Goal: Transaction & Acquisition: Purchase product/service

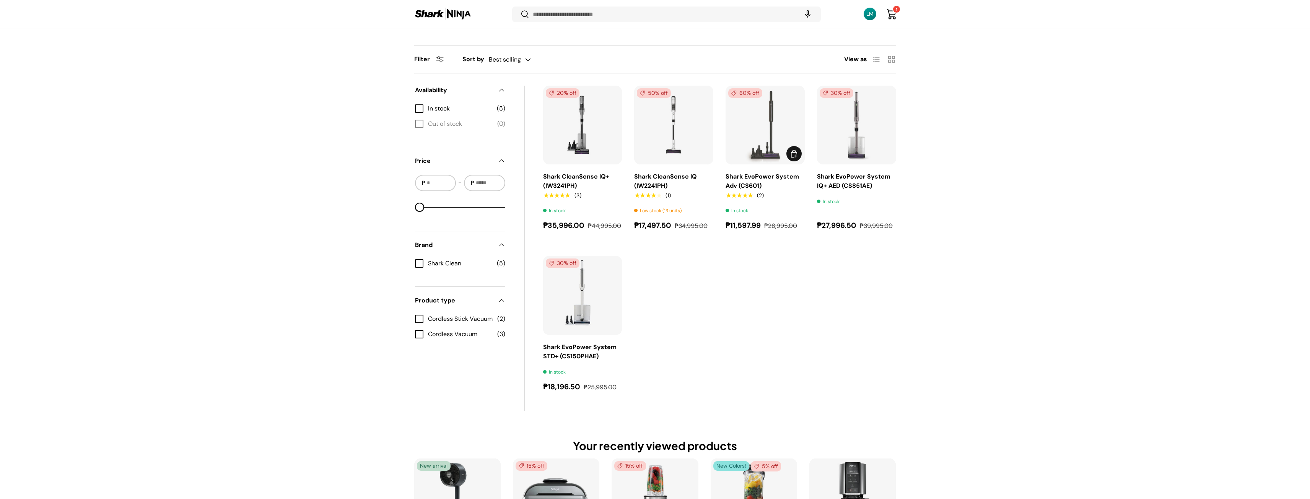
scroll to position [264, 0]
click at [796, 158] on span "Add to cart" at bounding box center [794, 153] width 9 height 9
click at [893, 19] on link "Cart 2 2 items" at bounding box center [891, 14] width 17 height 17
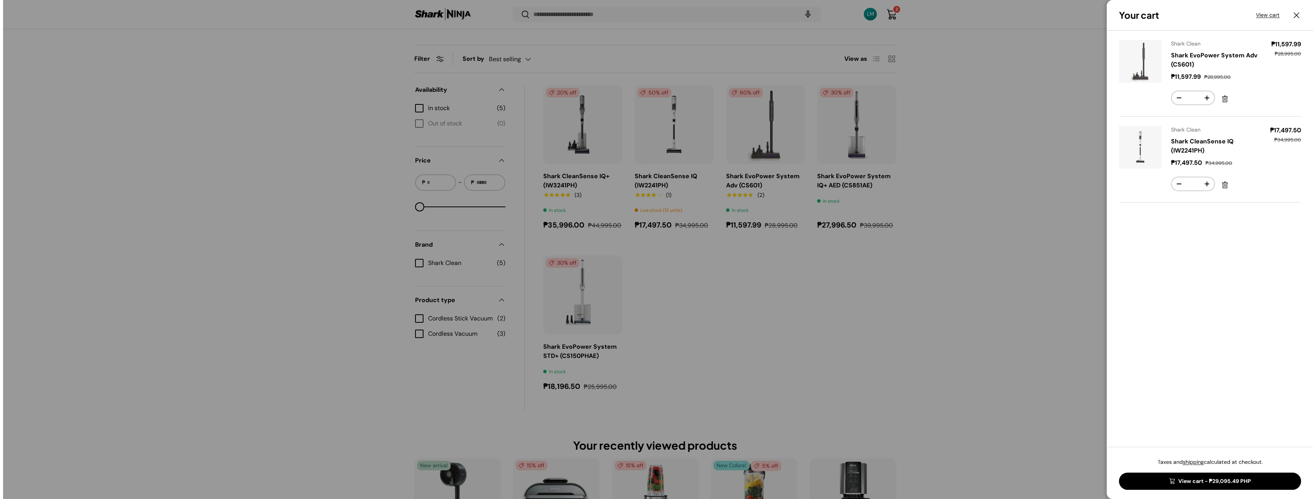
scroll to position [0, 0]
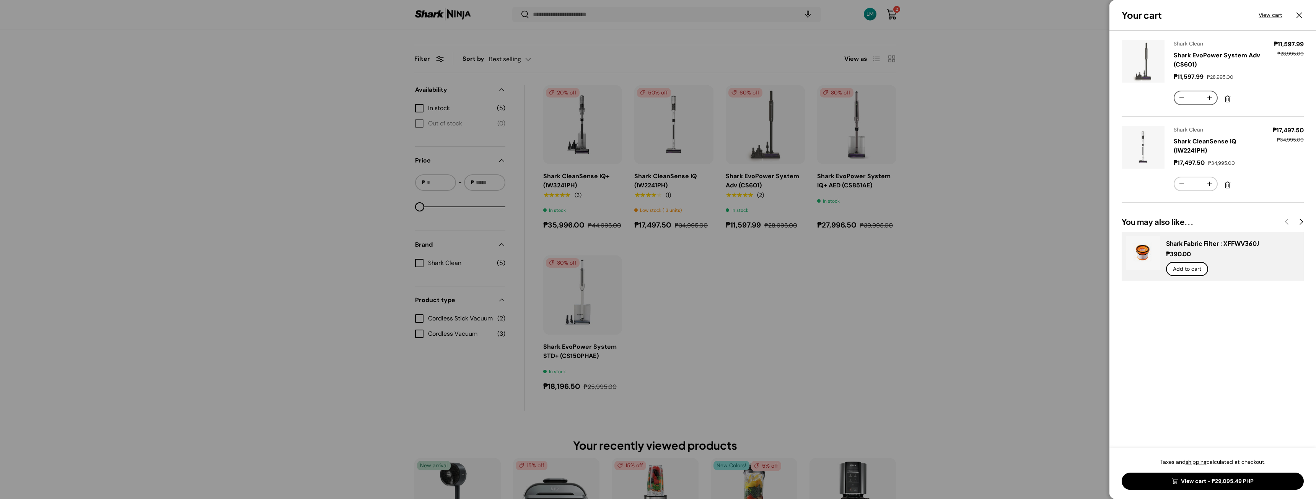
click at [1189, 104] on button "-" at bounding box center [1182, 97] width 15 height 13
type input "*"
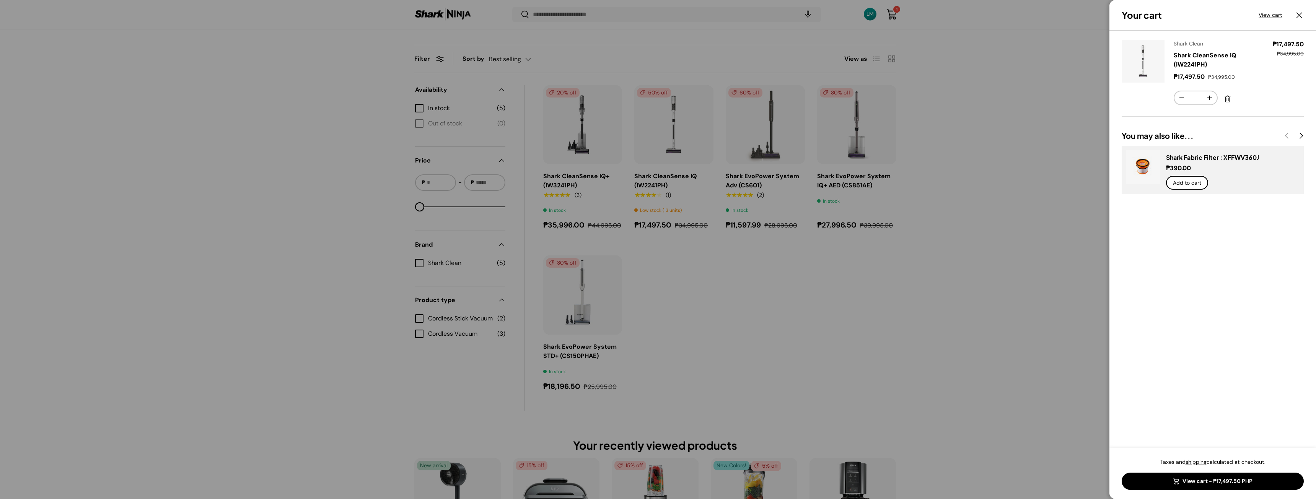
click at [1238, 483] on link "View cart - ₱17,497.50 PHP" at bounding box center [1213, 481] width 182 height 17
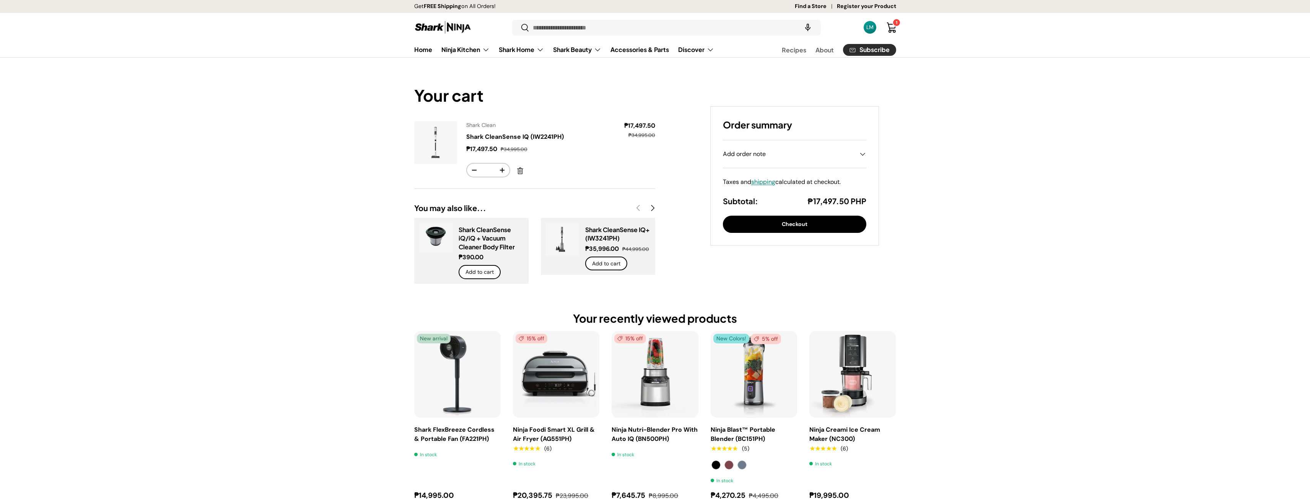
click at [824, 233] on button "Checkout" at bounding box center [794, 224] width 143 height 17
